Goal: Navigation & Orientation: Find specific page/section

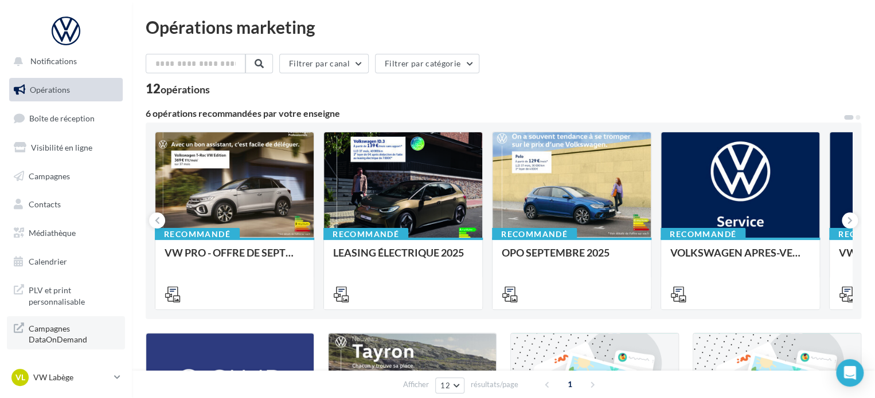
scroll to position [10, 0]
click at [83, 126] on link "Boîte de réception" at bounding box center [66, 116] width 118 height 25
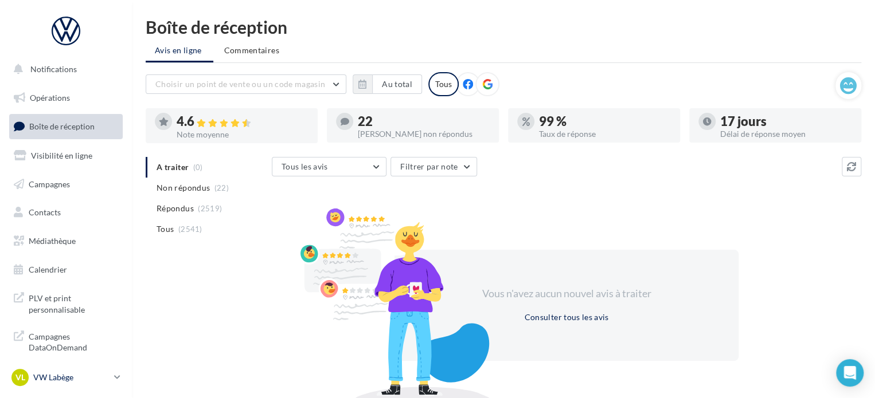
click at [50, 382] on p "VW Labège" at bounding box center [71, 377] width 76 height 11
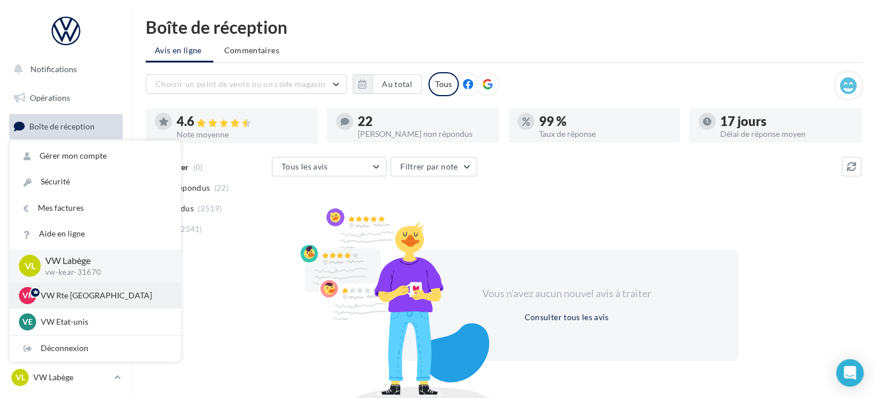
click at [102, 300] on p "VW Rte [GEOGRAPHIC_DATA]" at bounding box center [104, 295] width 126 height 11
